Goal: Obtain resource: Obtain resource

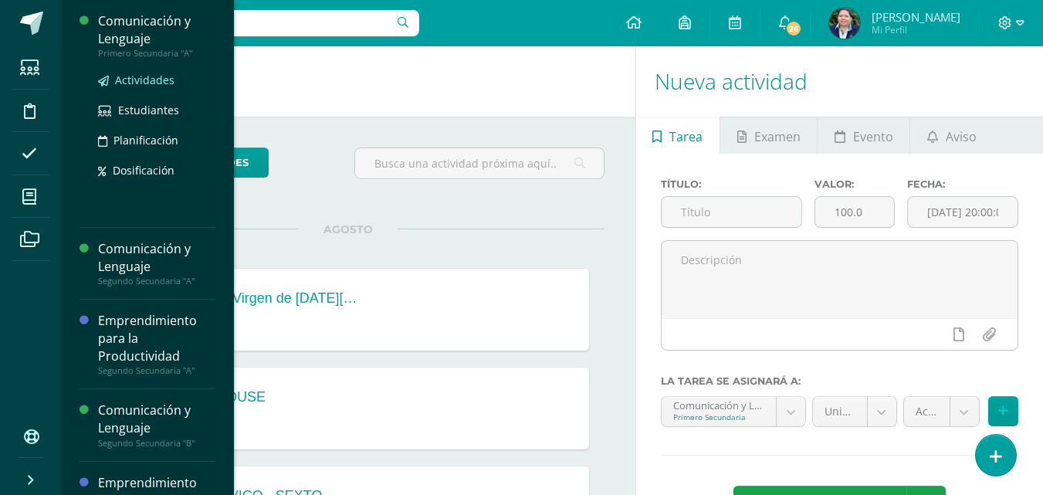
click at [143, 83] on span "Actividades" at bounding box center [144, 80] width 59 height 15
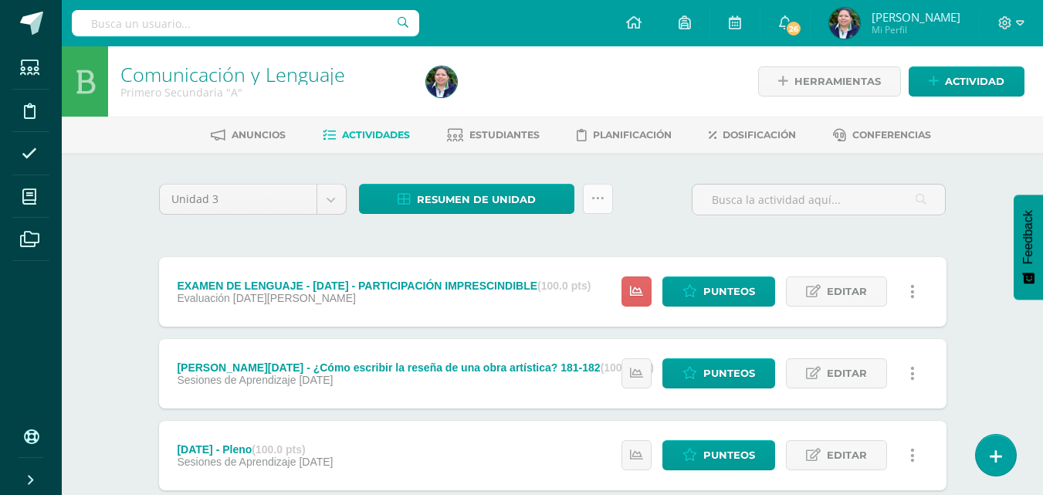
click at [597, 206] on link at bounding box center [598, 199] width 30 height 30
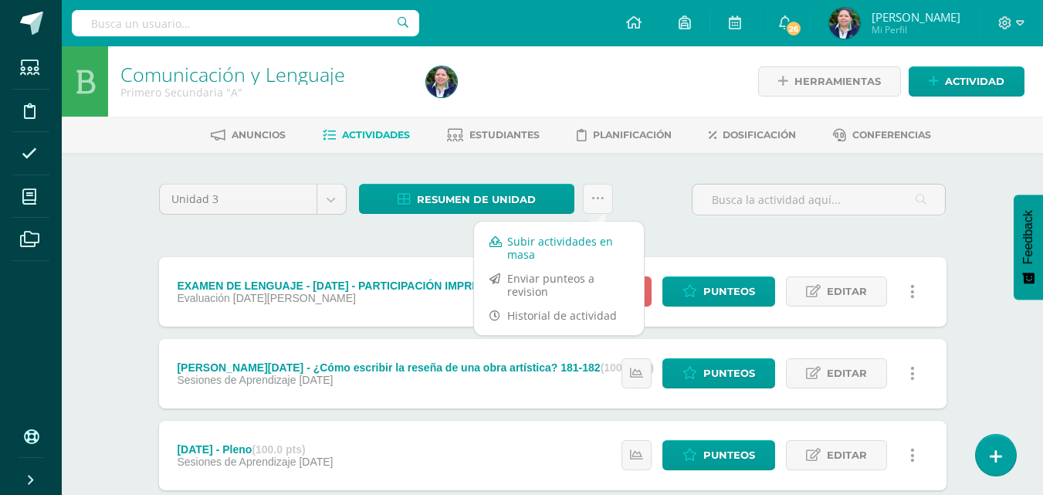
click at [551, 246] on link "Subir actividades en masa" at bounding box center [559, 247] width 170 height 37
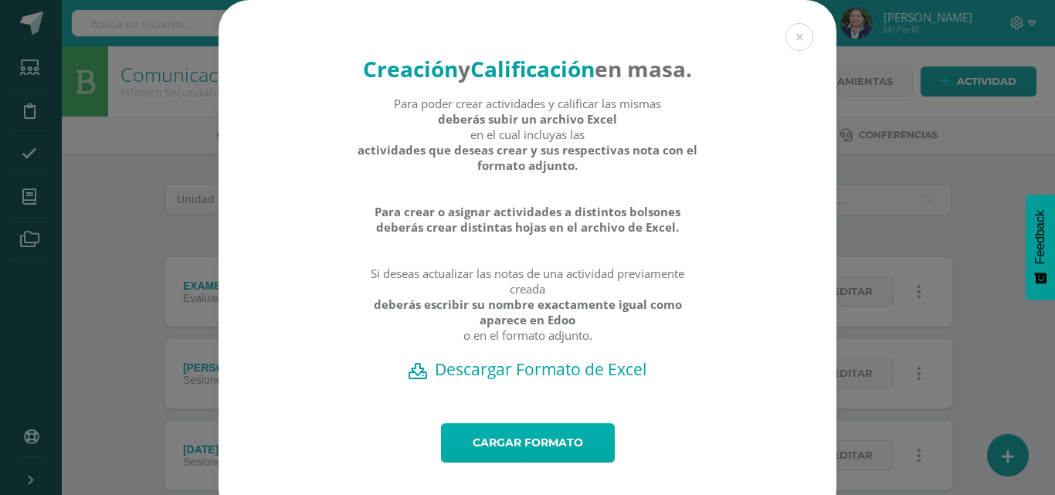
click at [506, 462] on link "Cargar formato" at bounding box center [528, 442] width 174 height 39
click at [520, 380] on h2 "Descargar Formato de Excel" at bounding box center [528, 369] width 564 height 22
